Goal: Transaction & Acquisition: Book appointment/travel/reservation

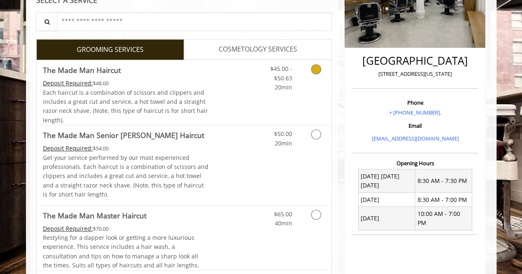
click at [303, 75] on div "Grooming services" at bounding box center [314, 76] width 33 height 32
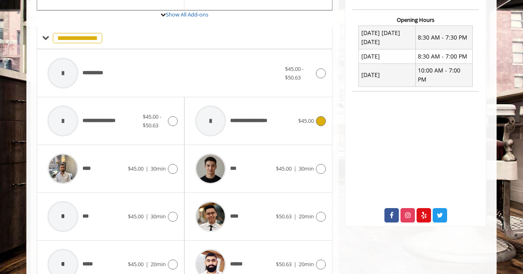
scroll to position [445, 0]
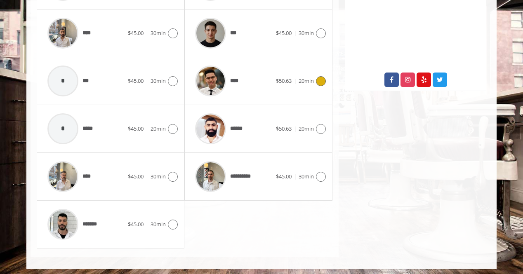
click at [249, 78] on div "****" at bounding box center [233, 80] width 85 height 39
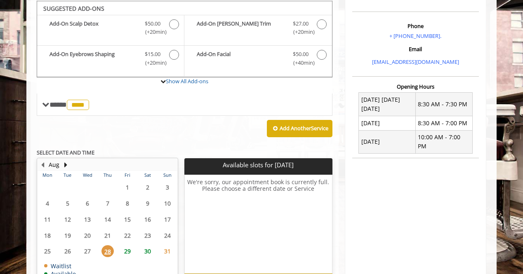
scroll to position [294, 0]
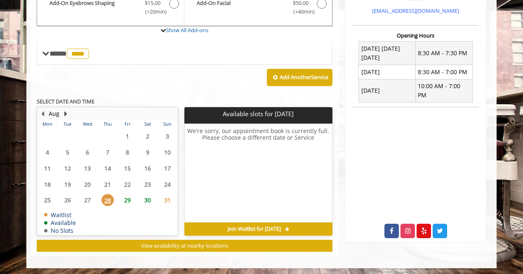
click at [65, 113] on button "Next Month" at bounding box center [65, 113] width 7 height 9
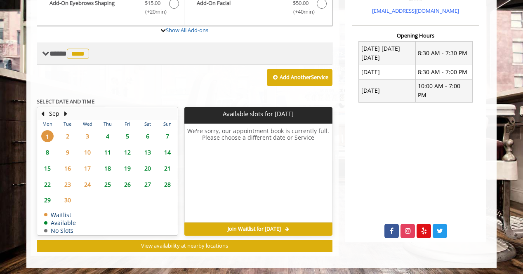
click at [50, 53] on span "**** **** ********" at bounding box center [71, 53] width 42 height 7
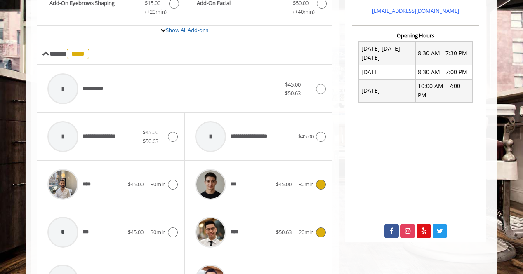
click at [250, 171] on div "***" at bounding box center [233, 184] width 85 height 39
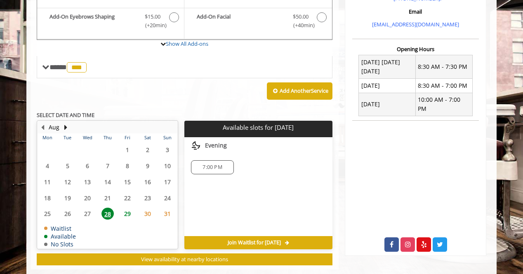
click at [68, 111] on div "**********" at bounding box center [185, 82] width 296 height 368
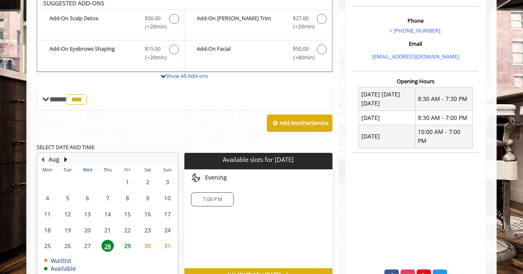
scroll to position [243, 0]
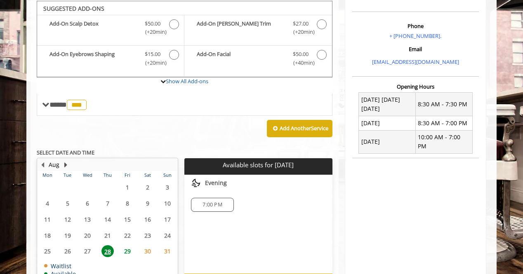
click at [66, 161] on button "Next Month" at bounding box center [65, 165] width 7 height 9
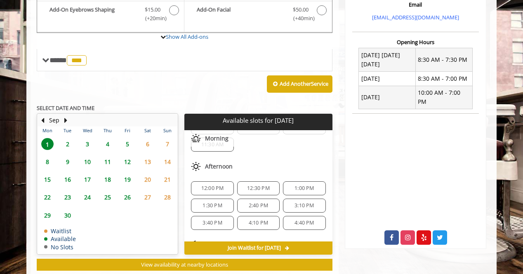
scroll to position [306, 0]
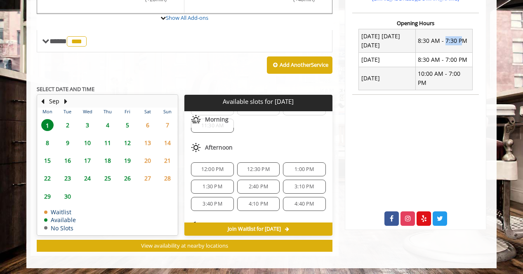
drag, startPoint x: 444, startPoint y: 42, endPoint x: 462, endPoint y: 42, distance: 17.7
click at [462, 42] on td "8:30 AM - 7:30 PM" at bounding box center [443, 41] width 57 height 24
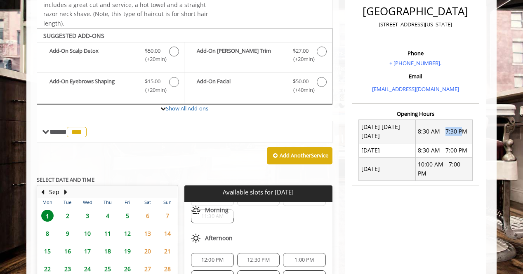
scroll to position [153, 0]
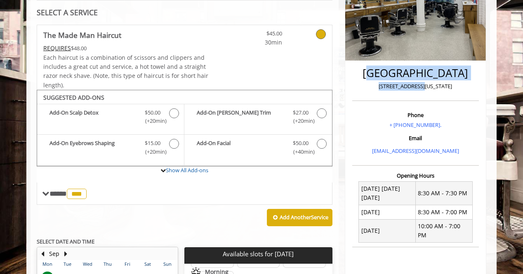
drag, startPoint x: 379, startPoint y: 71, endPoint x: 432, endPoint y: 82, distance: 53.9
click at [432, 82] on div "[GEOGRAPHIC_DATA] [STREET_ADDRESS][US_STATE]" at bounding box center [415, 82] width 127 height 38
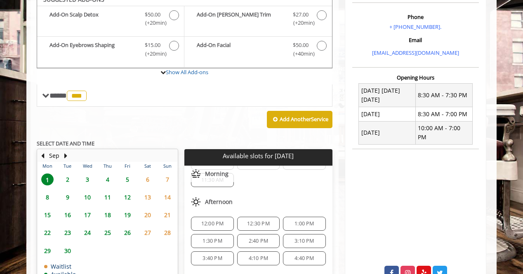
scroll to position [248, 0]
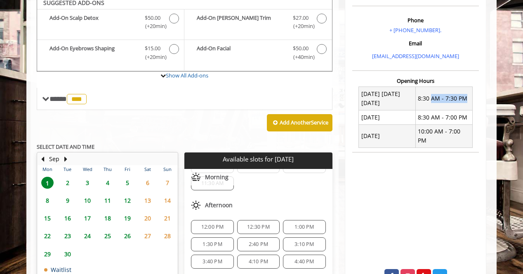
drag, startPoint x: 432, startPoint y: 98, endPoint x: 467, endPoint y: 95, distance: 35.6
click at [467, 95] on td "8:30 AM - 7:30 PM" at bounding box center [443, 99] width 57 height 24
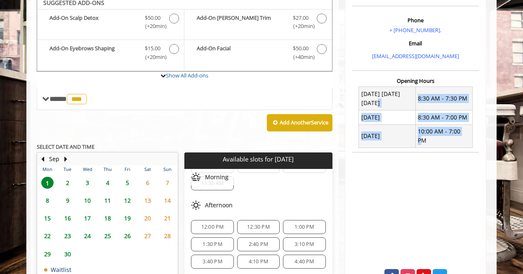
drag, startPoint x: 467, startPoint y: 128, endPoint x: 399, endPoint y: 103, distance: 72.0
click at [399, 103] on tbody "[DATE] [DATE] [DATE] 8:30 AM - 7:30 PM [DATE] 8:30 AM - 7:00 PM [DATE] 10:00 AM…" at bounding box center [415, 117] width 113 height 61
click at [399, 103] on td "[DATE] [DATE] [DATE]" at bounding box center [387, 99] width 57 height 24
drag, startPoint x: 361, startPoint y: 94, endPoint x: 465, endPoint y: 131, distance: 110.3
click at [465, 131] on tbody "[DATE] [DATE] [DATE] 8:30 AM - 7:30 PM [DATE] 8:30 AM - 7:00 PM [DATE] 10:00 AM…" at bounding box center [415, 117] width 113 height 61
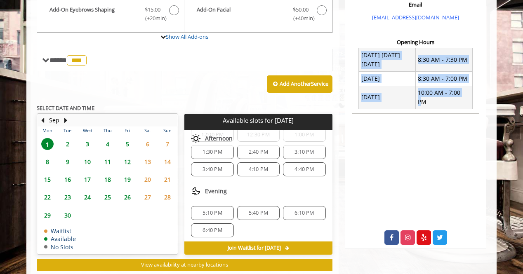
scroll to position [306, 0]
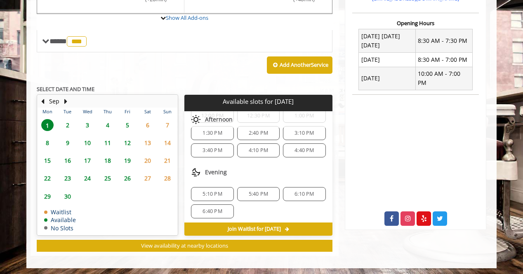
click at [50, 120] on span "1" at bounding box center [47, 125] width 12 height 12
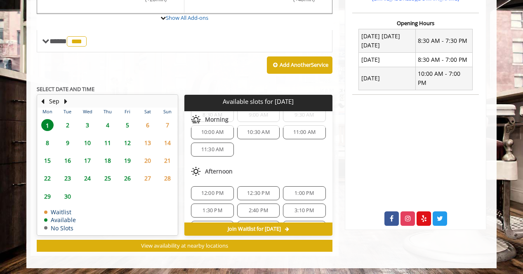
scroll to position [26, 0]
drag, startPoint x: 209, startPoint y: 169, endPoint x: 236, endPoint y: 170, distance: 27.3
click at [236, 170] on div "Afternoon" at bounding box center [258, 172] width 148 height 17
drag, startPoint x: 236, startPoint y: 170, endPoint x: 205, endPoint y: 169, distance: 31.4
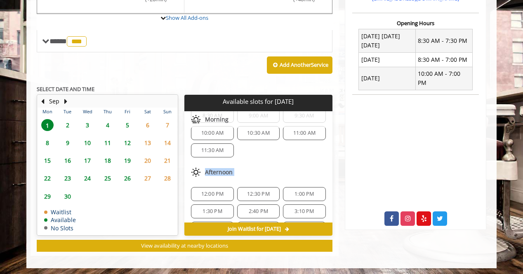
click at [205, 169] on div "Afternoon" at bounding box center [258, 172] width 148 height 17
click at [196, 169] on img at bounding box center [196, 173] width 10 height 10
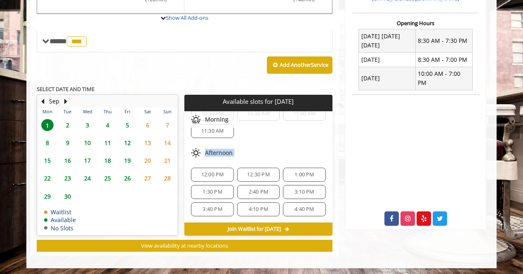
scroll to position [45, 0]
click at [215, 150] on span "Afternoon" at bounding box center [219, 152] width 28 height 7
drag, startPoint x: 208, startPoint y: 149, endPoint x: 230, endPoint y: 148, distance: 22.7
click at [230, 149] on span "Afternoon" at bounding box center [219, 152] width 28 height 7
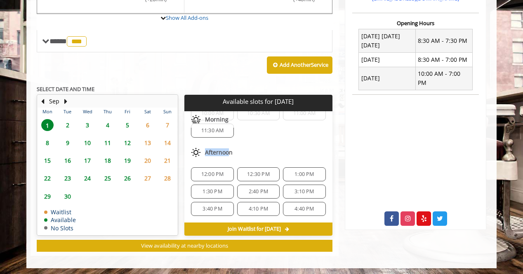
drag, startPoint x: 207, startPoint y: 150, endPoint x: 228, endPoint y: 151, distance: 21.5
click at [228, 151] on span "Afternoon" at bounding box center [219, 152] width 28 height 7
drag, startPoint x: 233, startPoint y: 151, endPoint x: 201, endPoint y: 153, distance: 32.3
click at [201, 153] on div "Afternoon" at bounding box center [258, 152] width 148 height 17
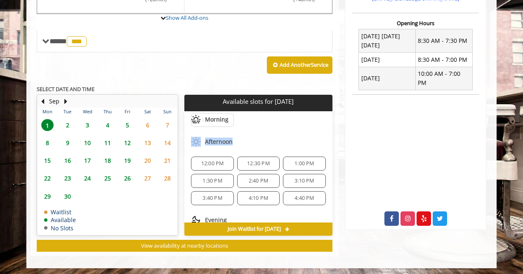
scroll to position [57, 0]
click at [196, 138] on img at bounding box center [196, 142] width 10 height 10
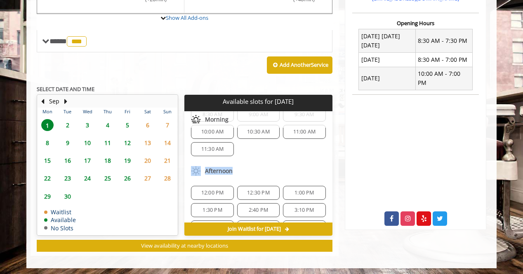
scroll to position [26, 0]
click at [227, 168] on span "Afternoon" at bounding box center [219, 171] width 28 height 7
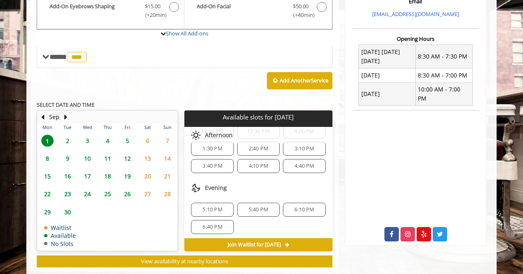
scroll to position [35, 0]
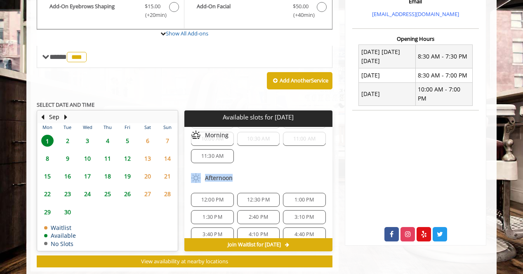
drag, startPoint x: 234, startPoint y: 175, endPoint x: 194, endPoint y: 174, distance: 40.0
click at [194, 174] on div "Afternoon" at bounding box center [258, 178] width 148 height 17
click at [194, 174] on img at bounding box center [196, 178] width 10 height 10
click at [197, 175] on img at bounding box center [196, 178] width 10 height 10
click at [217, 85] on div "Add Another Service" at bounding box center [185, 81] width 296 height 26
